Goal: Information Seeking & Learning: Learn about a topic

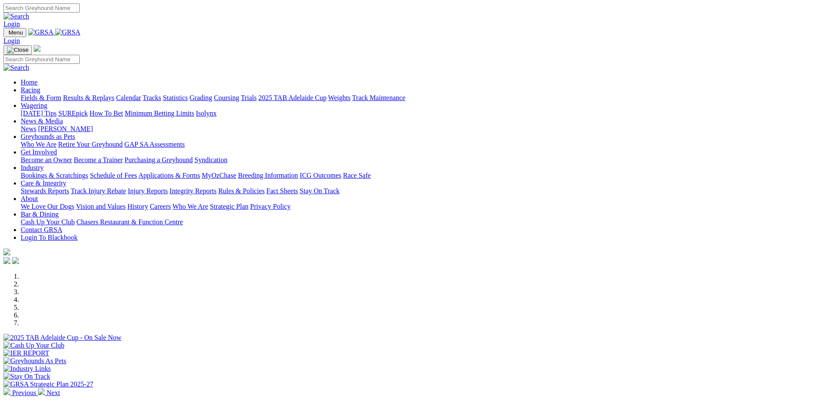
scroll to position [259, 0]
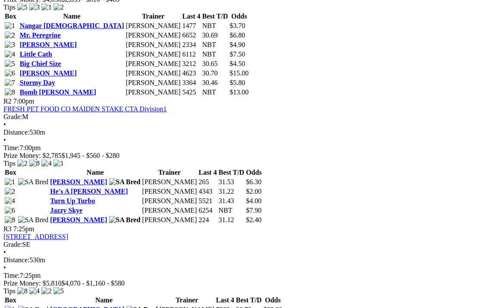
scroll to position [528, 0]
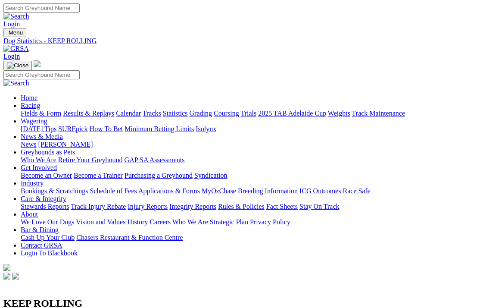
click at [216, 203] on link "Integrity Reports" at bounding box center [192, 206] width 47 height 7
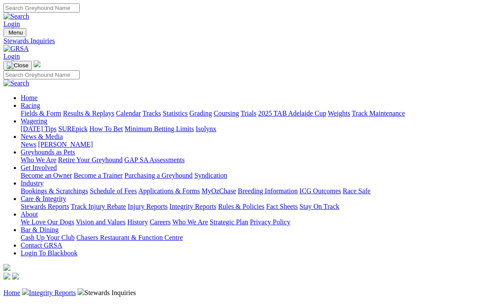
click at [58, 289] on link "Integrity Reports" at bounding box center [52, 292] width 47 height 7
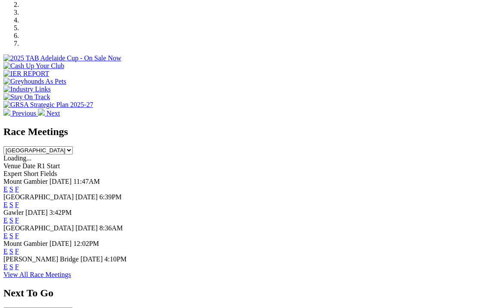
scroll to position [305, 0]
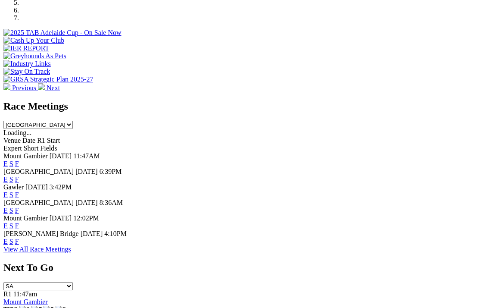
click at [19, 175] on link "F" at bounding box center [17, 178] width 4 height 7
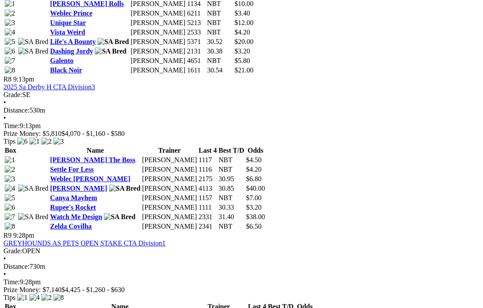
scroll to position [1385, 0]
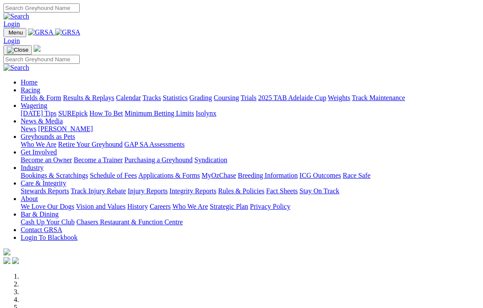
scroll to position [306, 0]
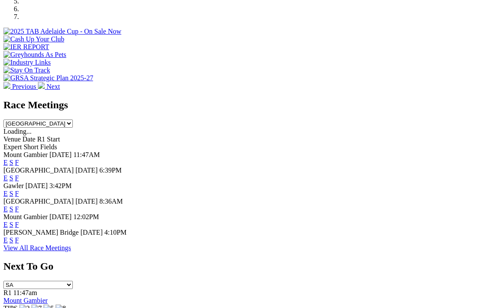
click at [19, 205] on link "F" at bounding box center [17, 208] width 4 height 7
